Goal: Task Accomplishment & Management: Manage account settings

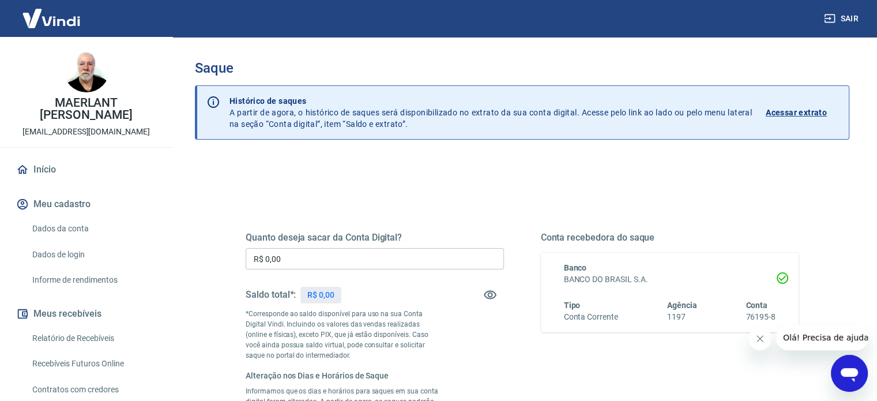
scroll to position [173, 0]
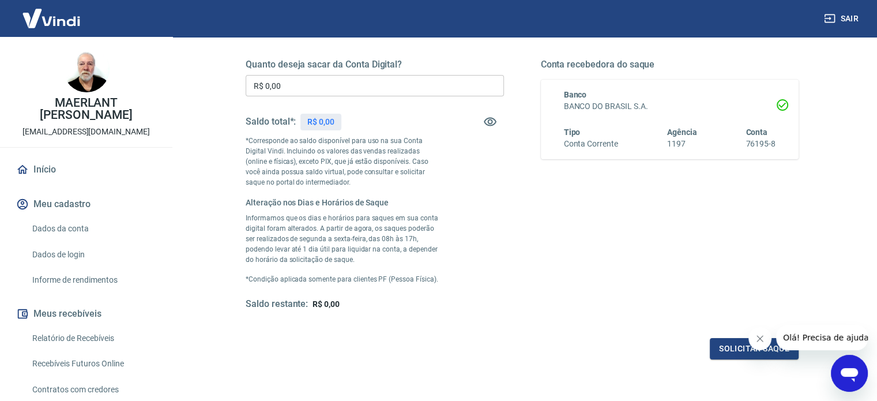
drag, startPoint x: 409, startPoint y: 156, endPoint x: 419, endPoint y: 153, distance: 10.4
